Goal: Information Seeking & Learning: Get advice/opinions

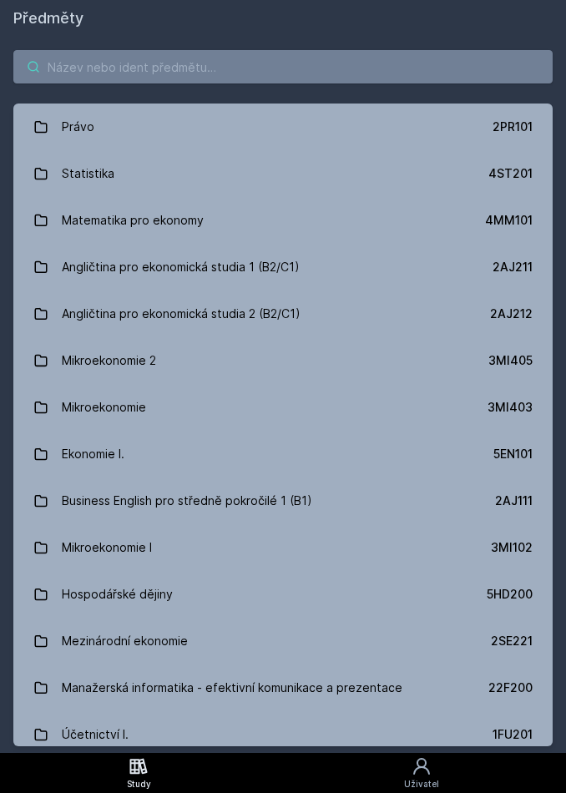
click at [385, 82] on input "search" at bounding box center [282, 66] width 539 height 33
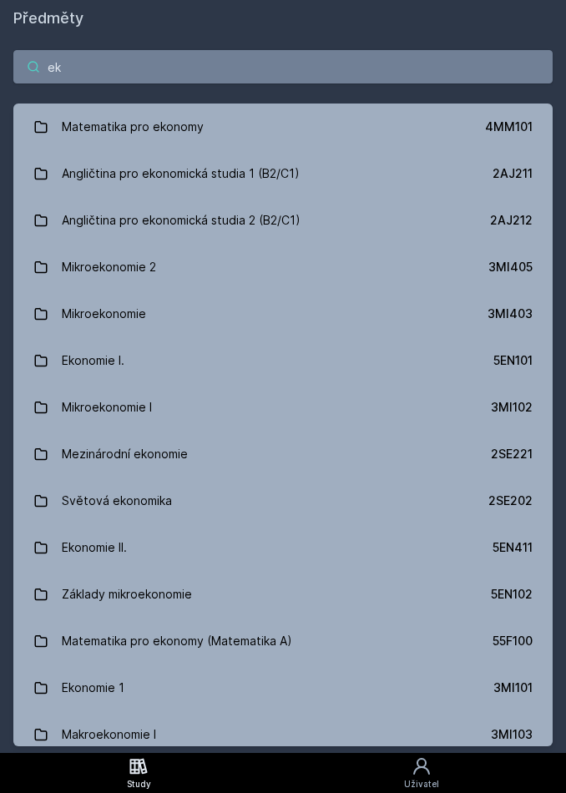
type input "e"
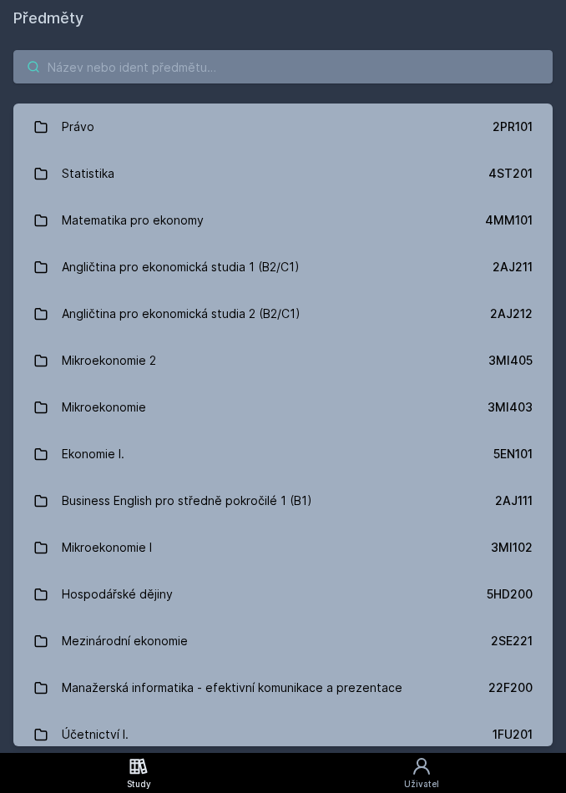
type input "e"
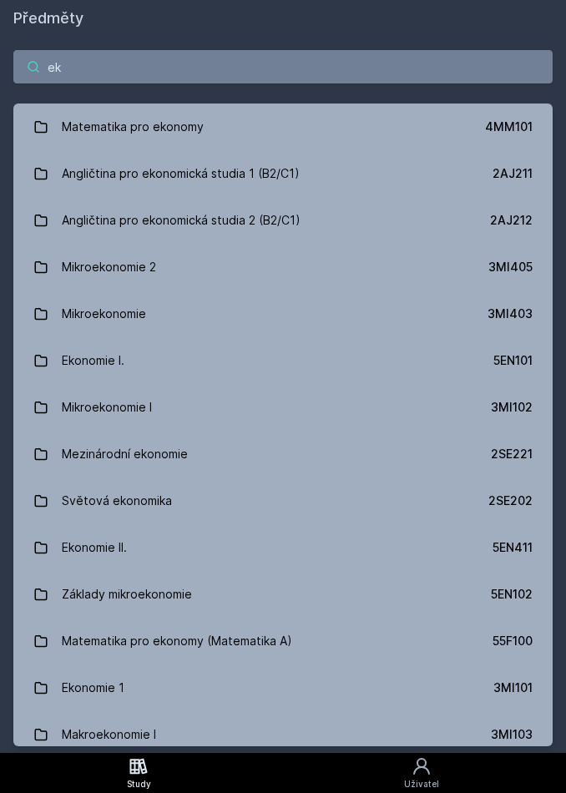
type input "e"
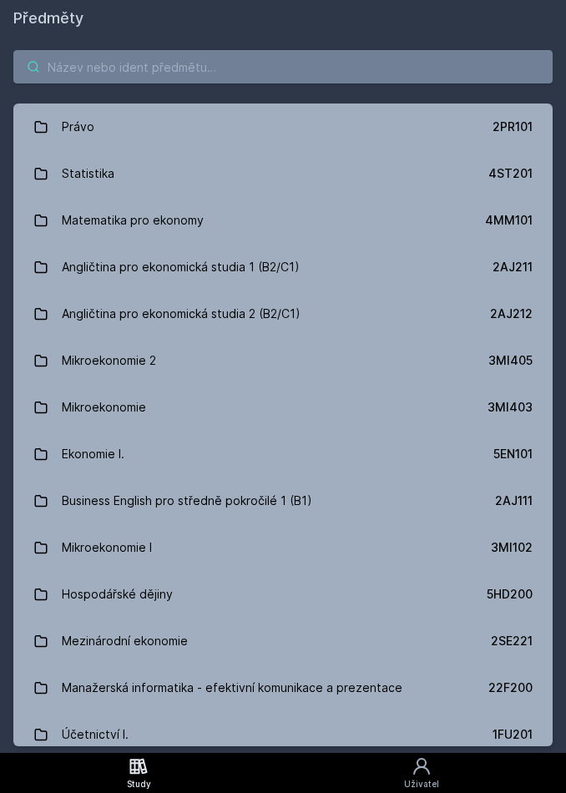
type input "m"
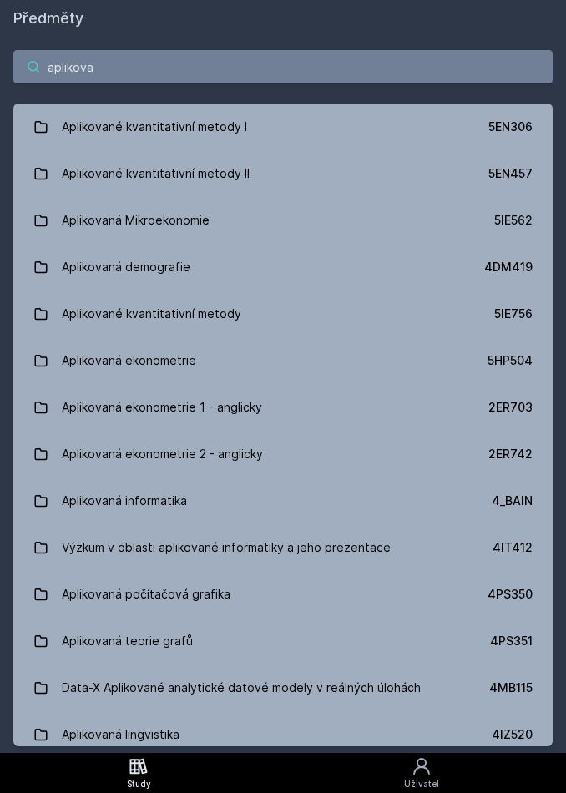
type input "aplikova"
click at [524, 125] on div "5EN306" at bounding box center [511, 127] width 44 height 17
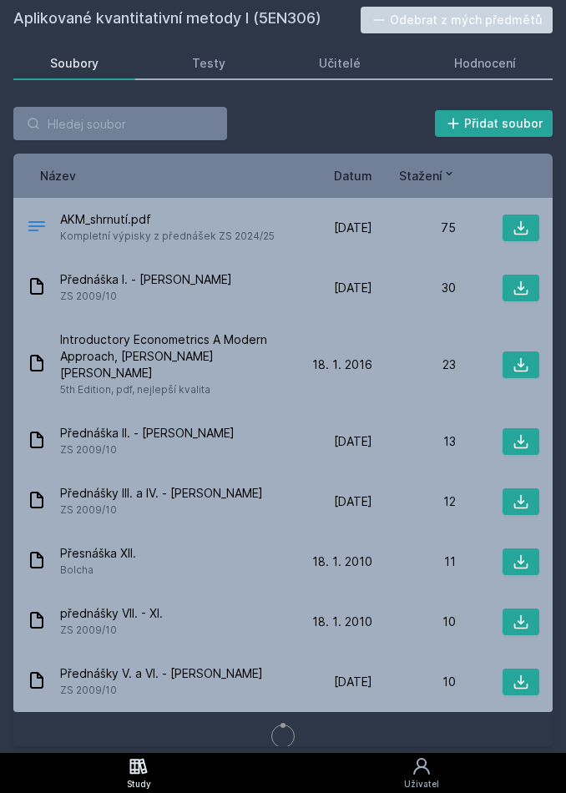
click at [472, 77] on link "Hodnocení" at bounding box center [485, 63] width 135 height 33
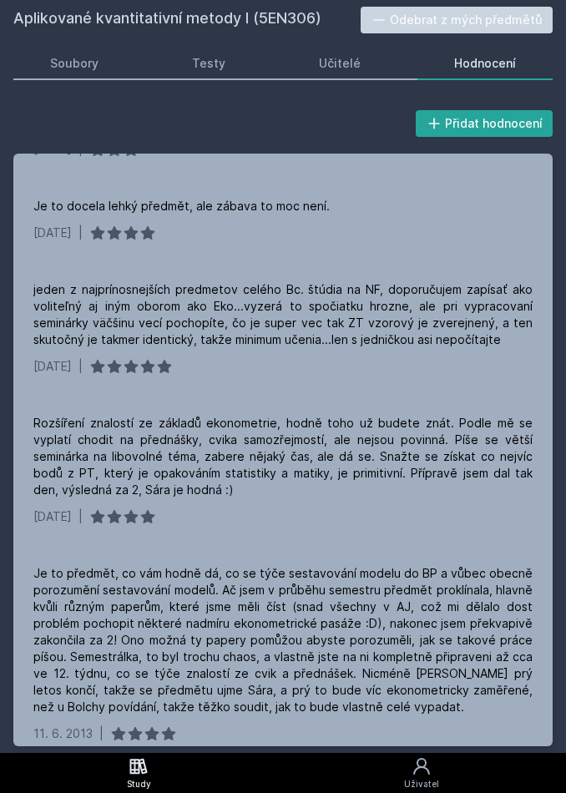
scroll to position [612, 0]
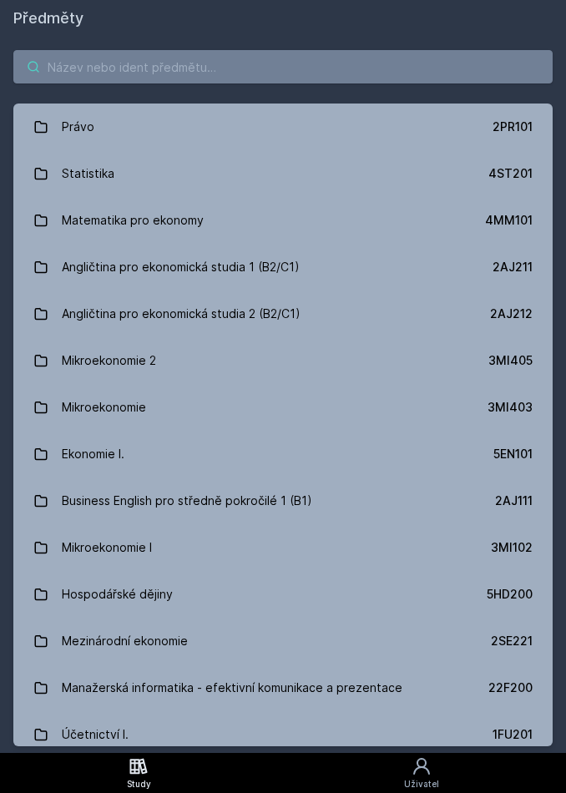
click at [210, 73] on input "search" at bounding box center [282, 66] width 539 height 33
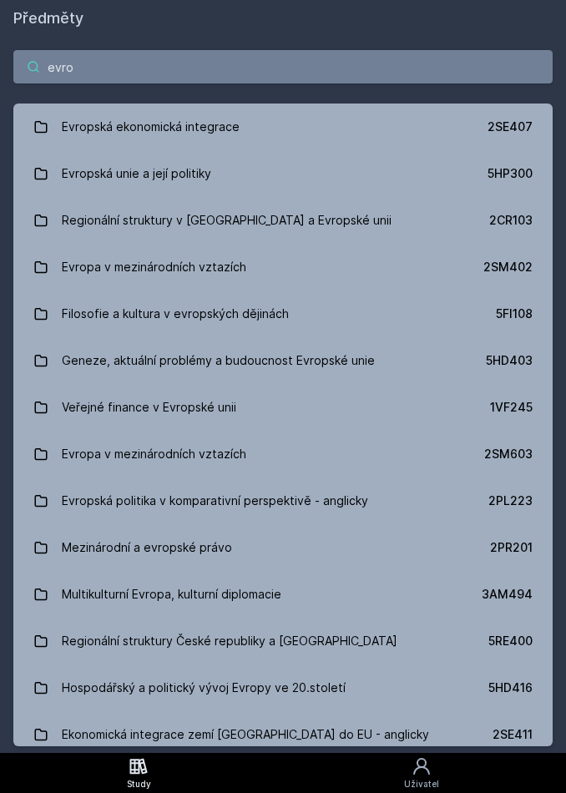
type input "evrop"
click at [244, 181] on link "Evropská unie a její politiky 5HP300" at bounding box center [282, 173] width 539 height 47
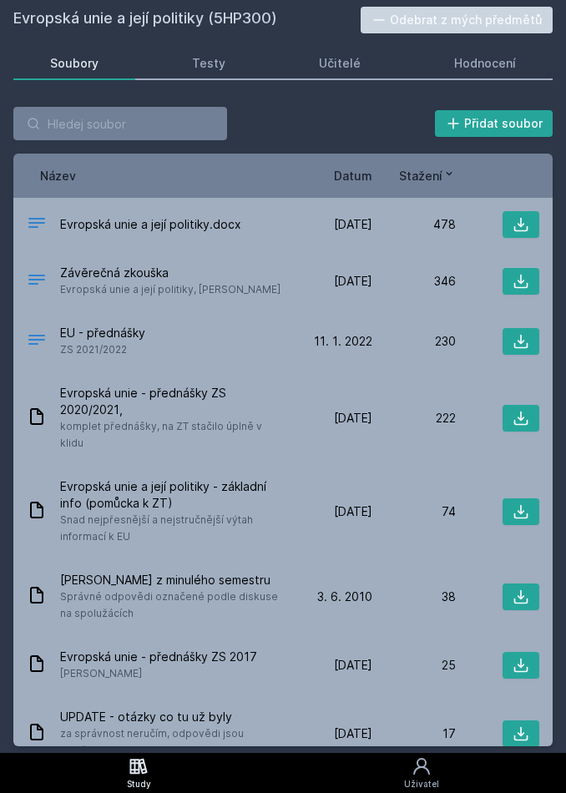
click at [479, 72] on link "Hodnocení" at bounding box center [485, 63] width 135 height 33
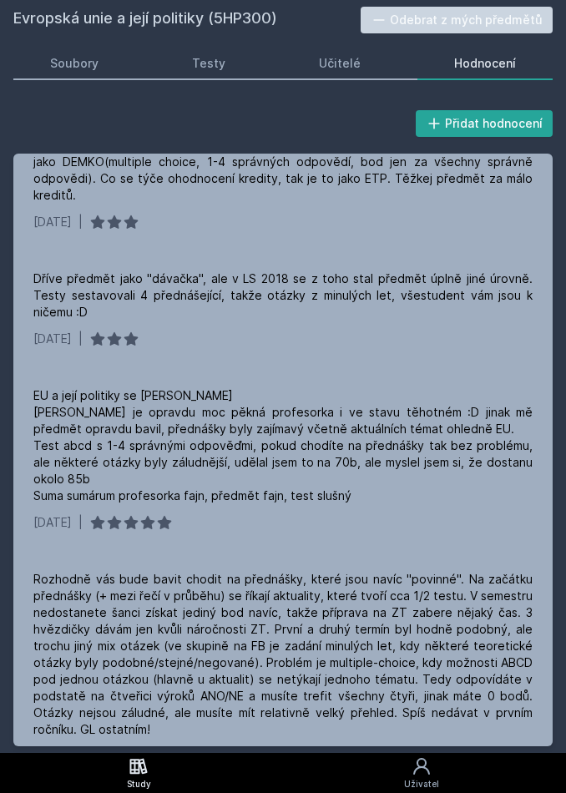
scroll to position [1390, 0]
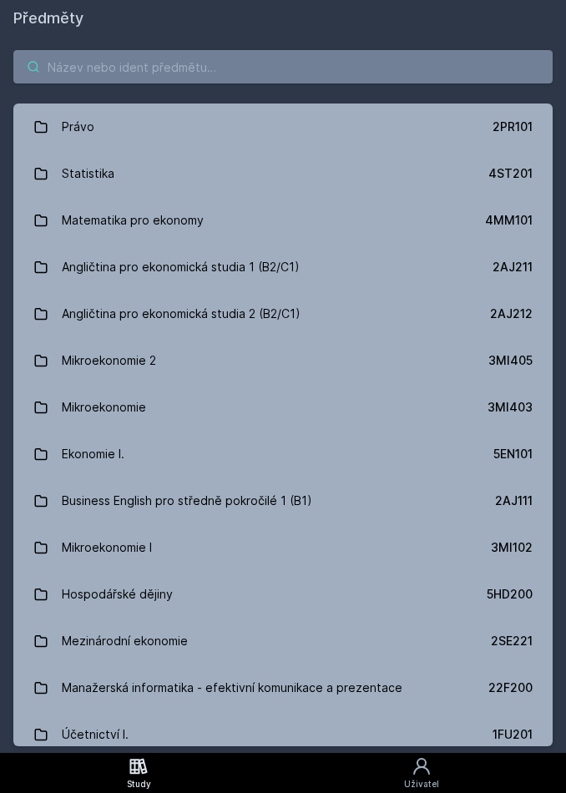
click at [285, 66] on input "search" at bounding box center [282, 66] width 539 height 33
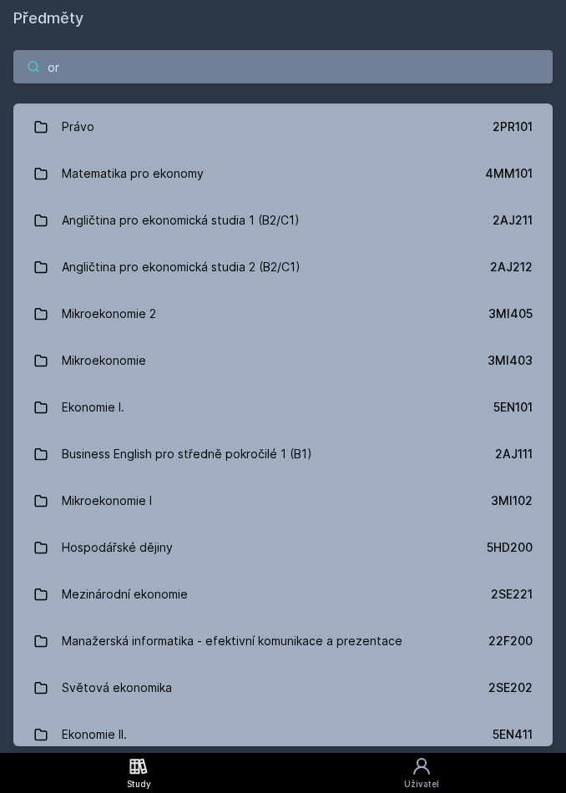
type input "org"
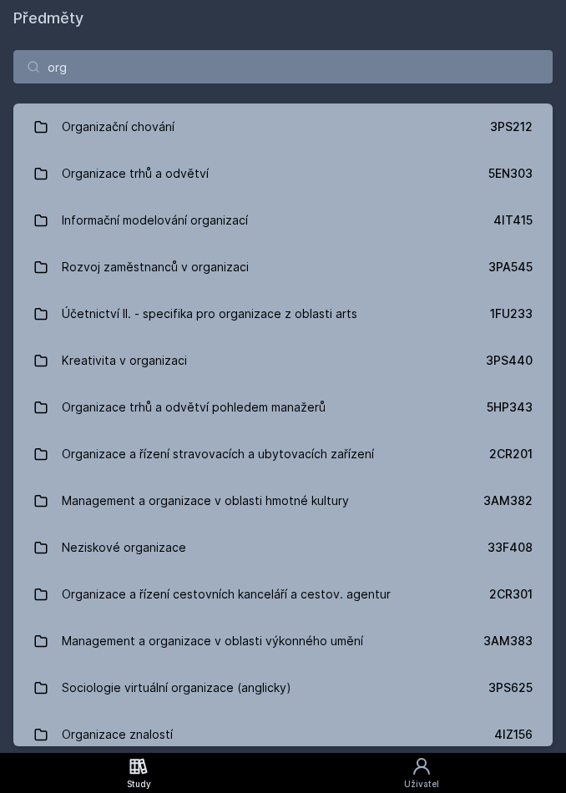
click at [241, 175] on link "Organizace trhů a odvětví 5EN303" at bounding box center [282, 173] width 539 height 47
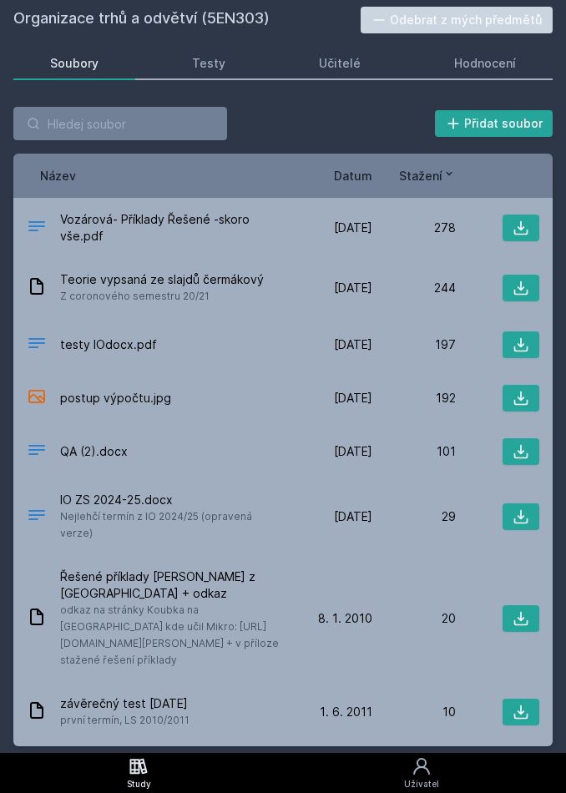
click at [339, 58] on div "Učitelé" at bounding box center [340, 63] width 42 height 17
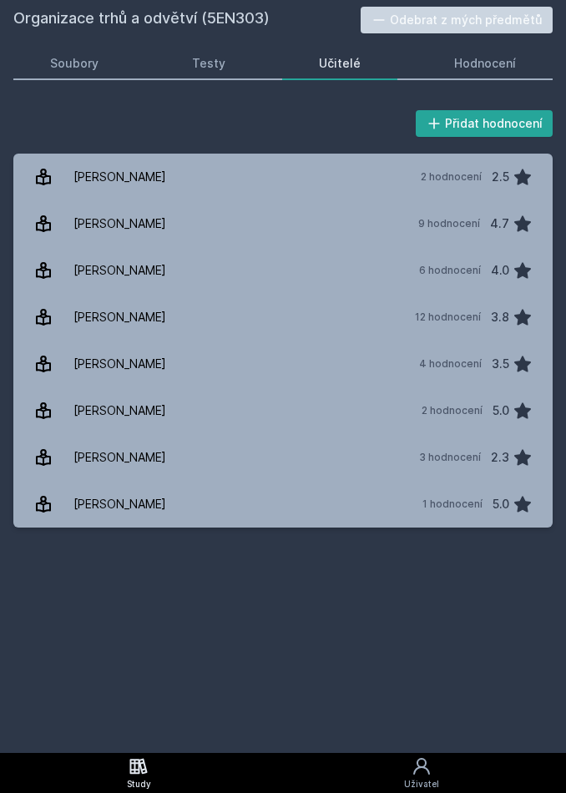
click at [478, 66] on div "Hodnocení" at bounding box center [485, 63] width 62 height 17
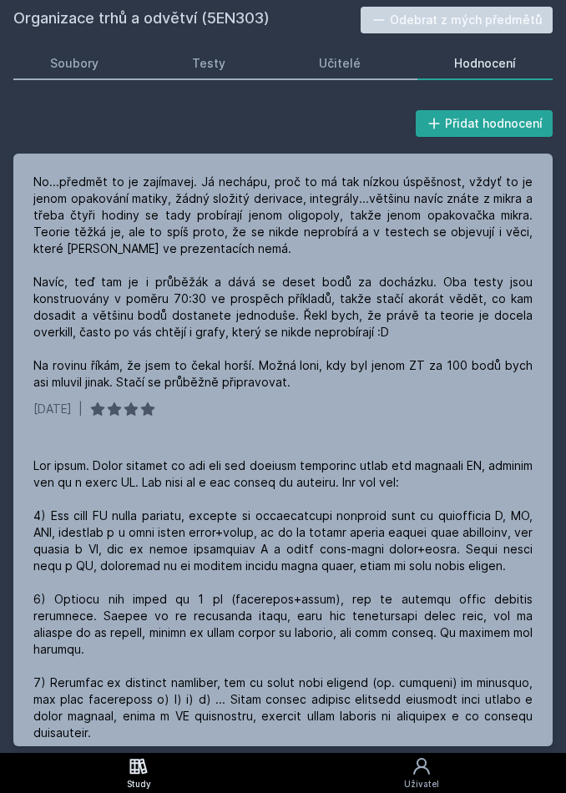
click at [352, 61] on div "Učitelé" at bounding box center [340, 63] width 42 height 17
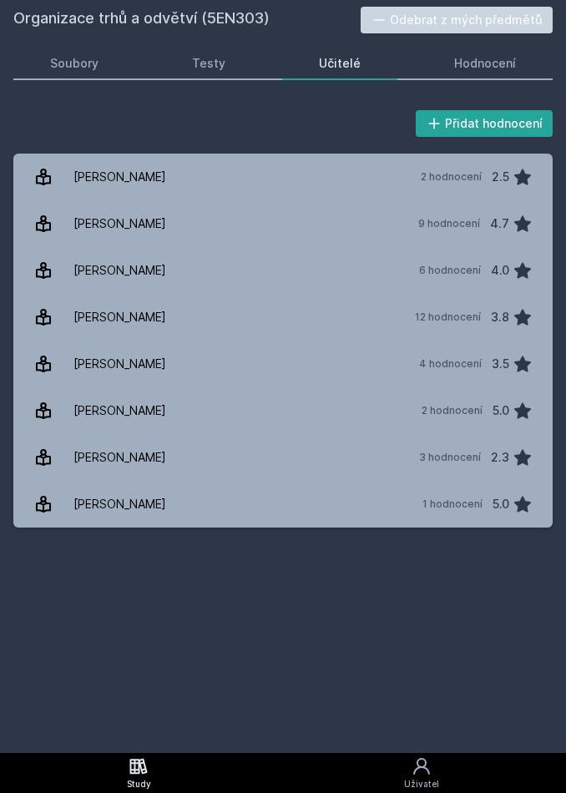
click at [303, 186] on link "[PERSON_NAME] 2 hodnocení 2.5" at bounding box center [282, 177] width 539 height 47
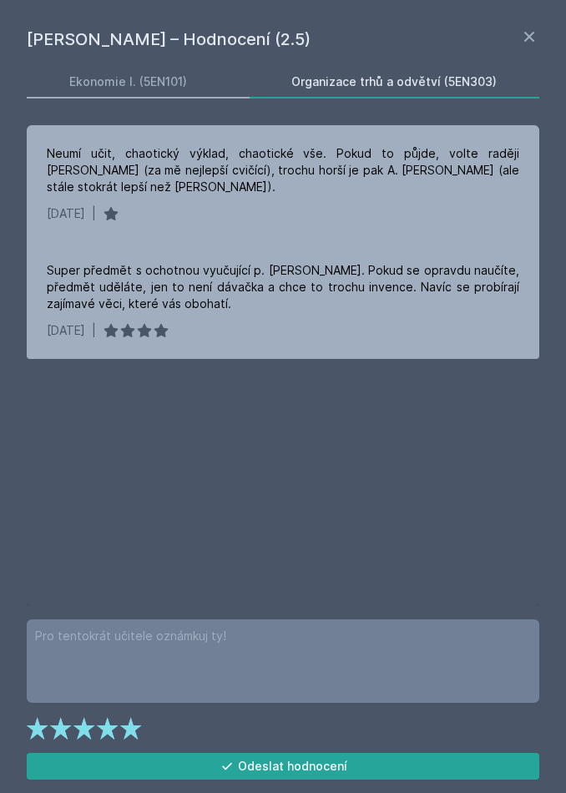
click at [534, 33] on icon at bounding box center [529, 37] width 10 height 10
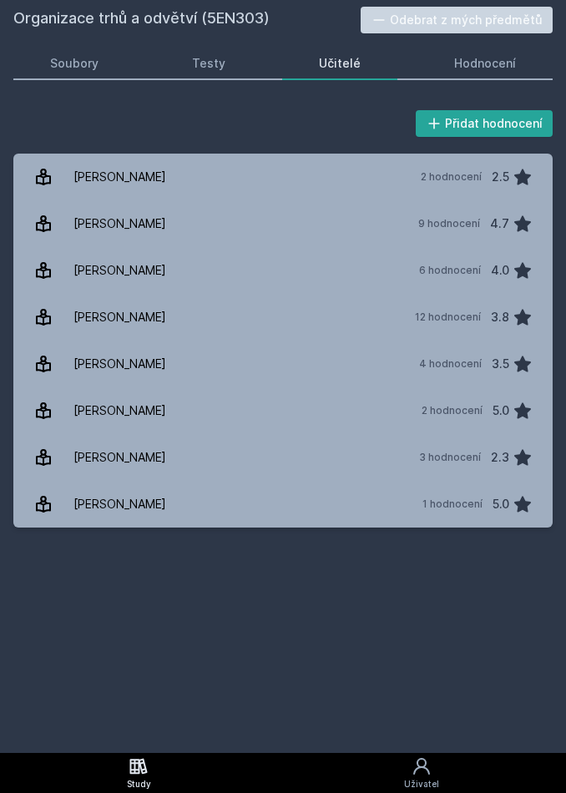
click at [485, 61] on div "Hodnocení" at bounding box center [485, 63] width 62 height 17
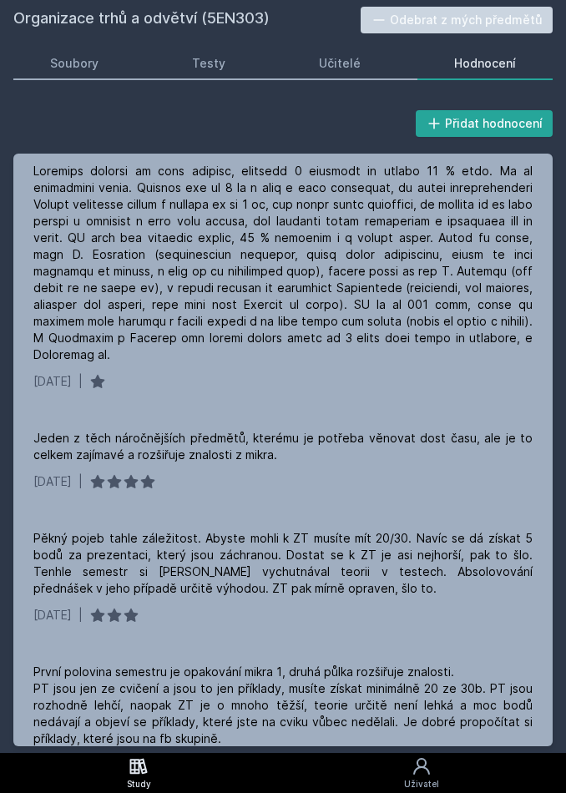
scroll to position [862, 0]
